Goal: Information Seeking & Learning: Learn about a topic

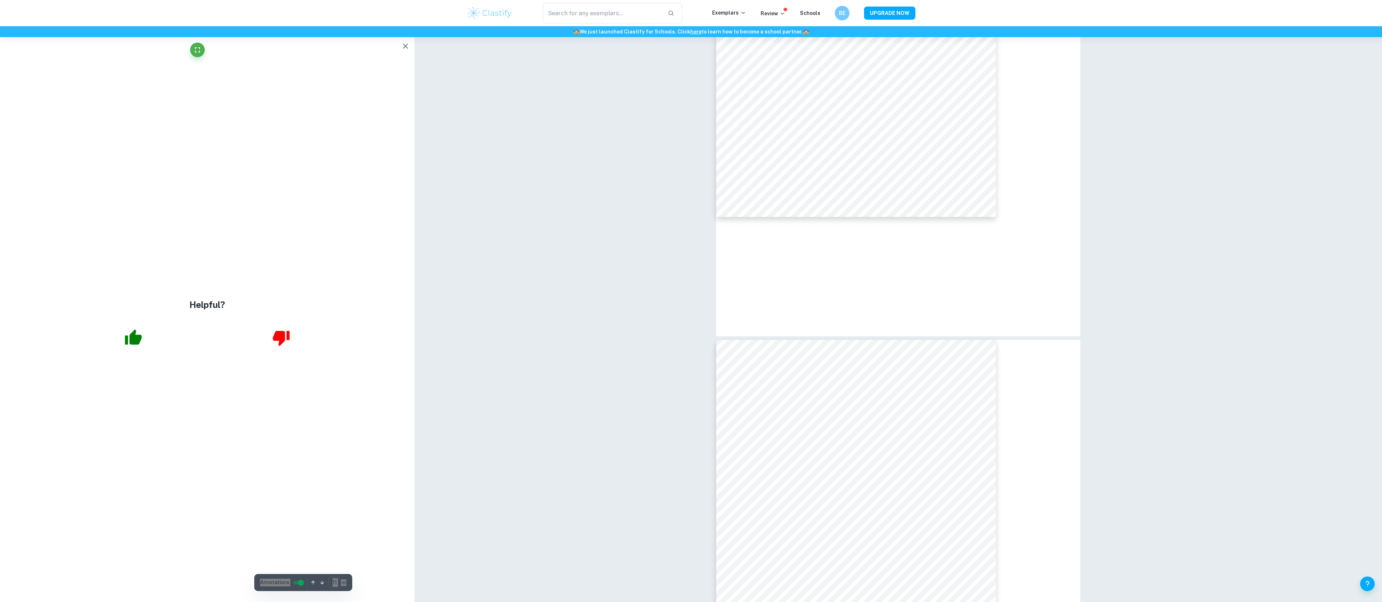
scroll to position [5511, 0]
